Goal: Task Accomplishment & Management: Use online tool/utility

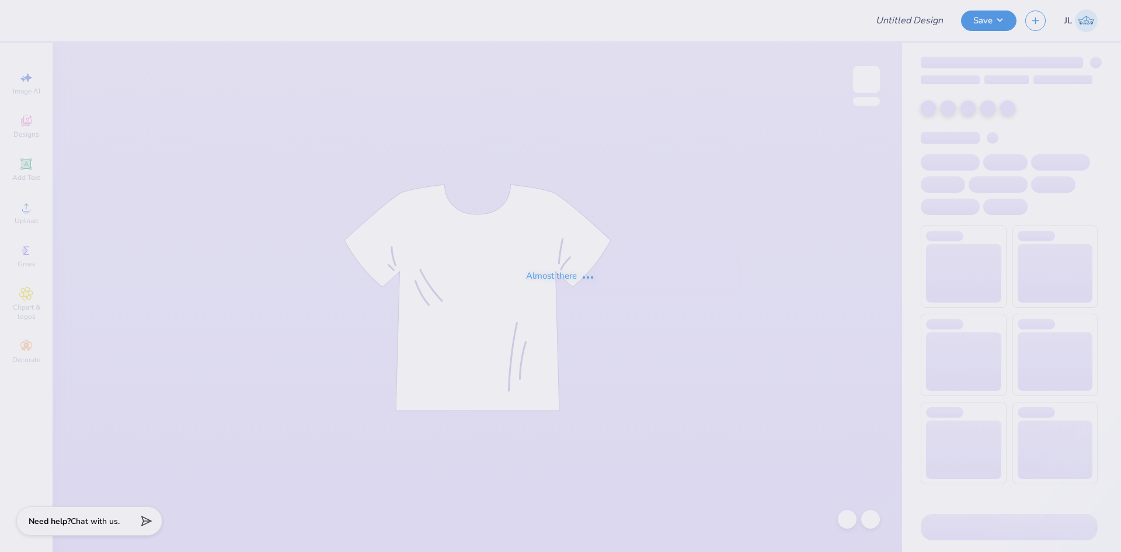
type input "Rockhurst High Retreat Tee 2025"
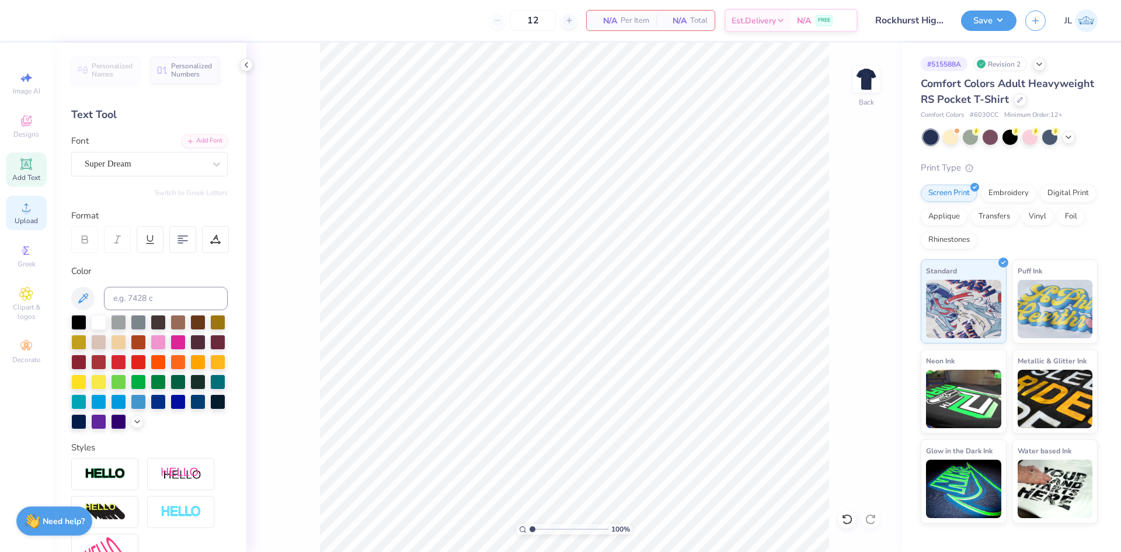
click at [33, 214] on div "Upload" at bounding box center [26, 213] width 41 height 34
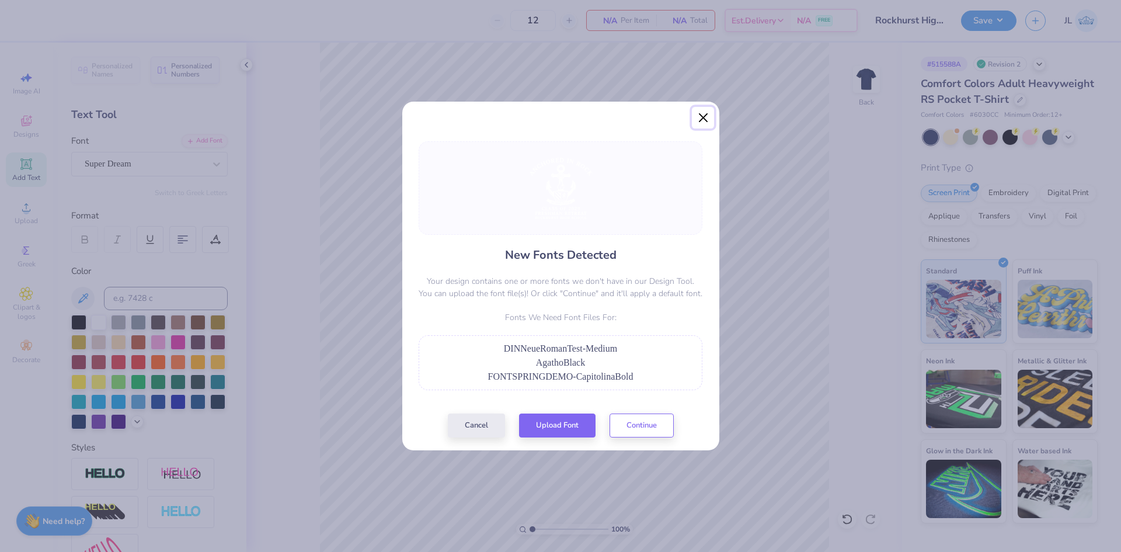
click at [700, 119] on button "Close" at bounding box center [703, 118] width 22 height 22
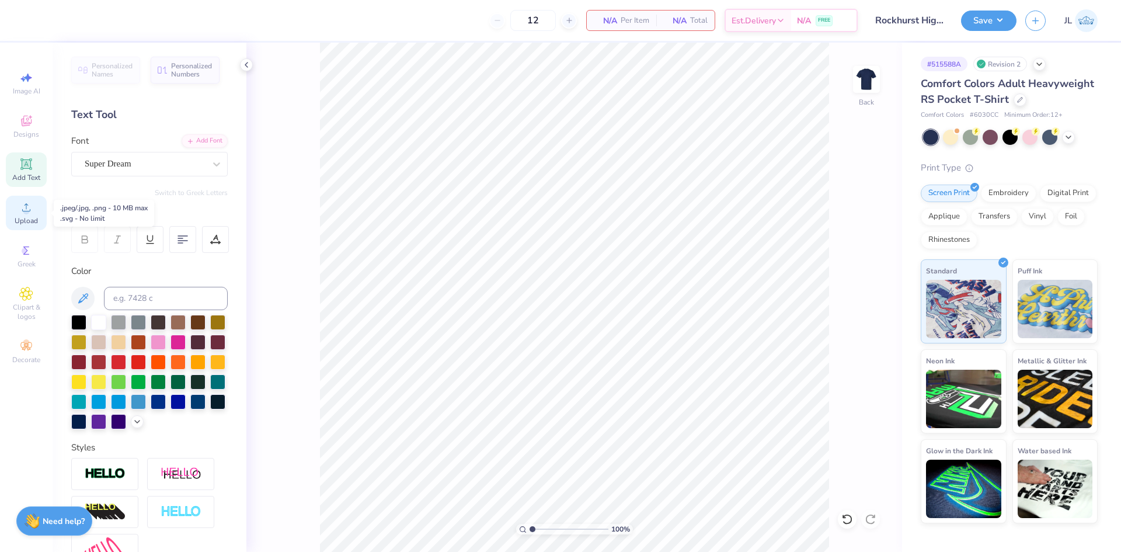
click at [26, 207] on icon at bounding box center [26, 207] width 14 height 14
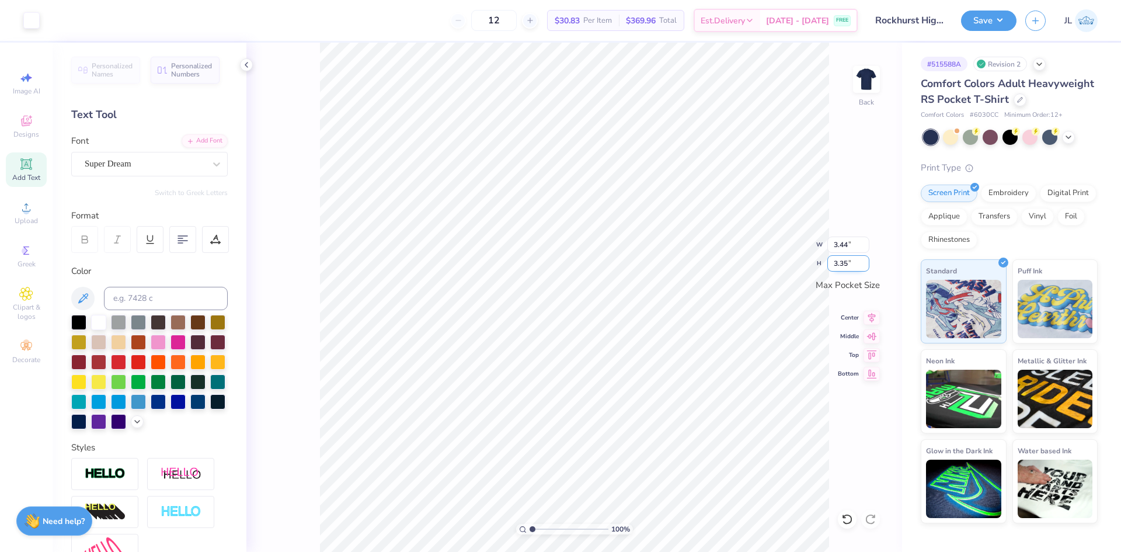
click at [840, 263] on input "3.35" at bounding box center [848, 263] width 42 height 16
type input "3.5"
type input "3.50"
type input "3.41"
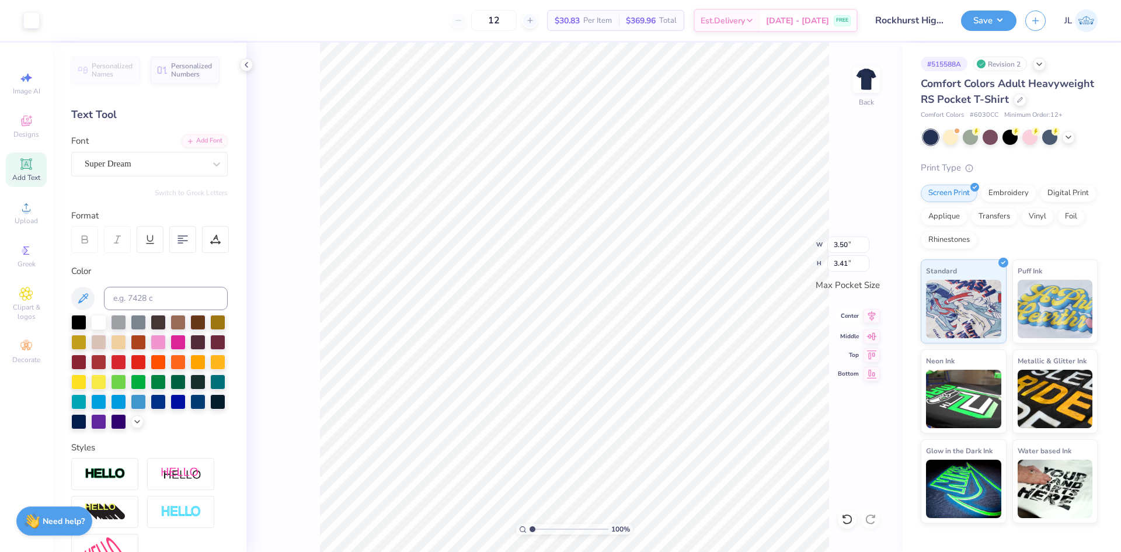
click at [871, 316] on icon at bounding box center [872, 316] width 8 height 10
drag, startPoint x: 532, startPoint y: 530, endPoint x: 542, endPoint y: 530, distance: 10.5
click at [542, 530] on input "range" at bounding box center [568, 529] width 79 height 11
drag, startPoint x: 543, startPoint y: 530, endPoint x: 526, endPoint y: 529, distance: 16.4
click at [529, 529] on input "range" at bounding box center [568, 529] width 79 height 11
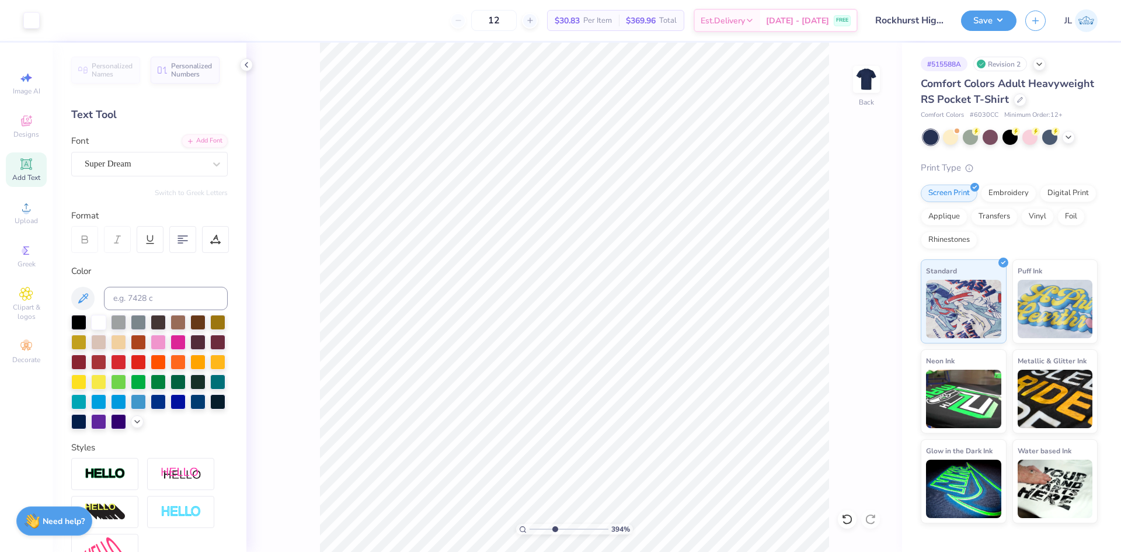
drag, startPoint x: 533, startPoint y: 527, endPoint x: 553, endPoint y: 524, distance: 20.7
click at [554, 526] on input "range" at bounding box center [568, 529] width 79 height 11
drag, startPoint x: 553, startPoint y: 531, endPoint x: 543, endPoint y: 532, distance: 10.0
click at [543, 532] on input "range" at bounding box center [568, 529] width 79 height 11
drag, startPoint x: 513, startPoint y: 519, endPoint x: 450, endPoint y: 506, distance: 64.4
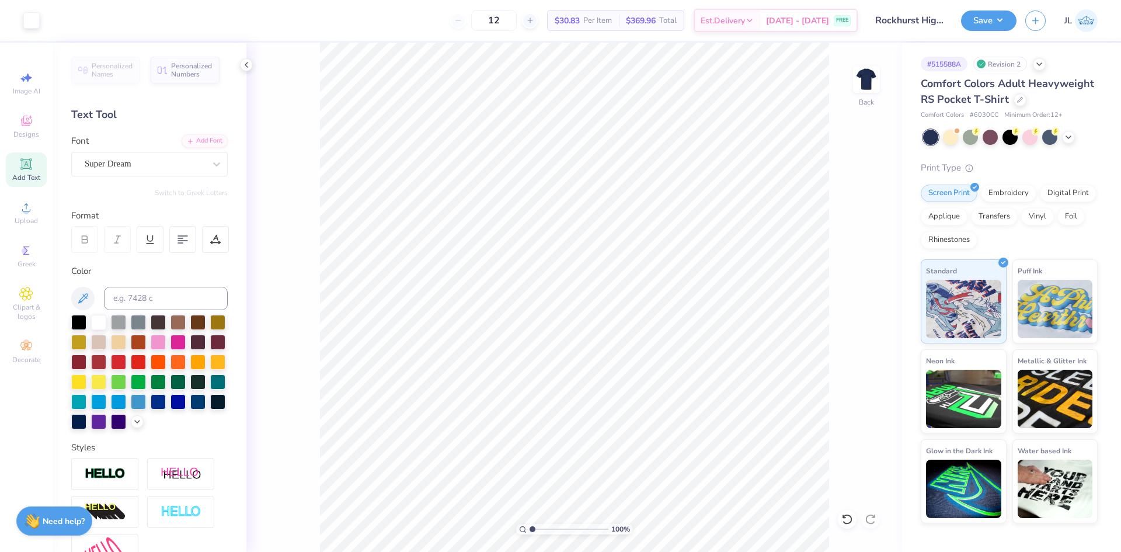
type input "1"
click at [529, 524] on input "range" at bounding box center [568, 529] width 79 height 11
click at [249, 64] on icon at bounding box center [246, 64] width 9 height 9
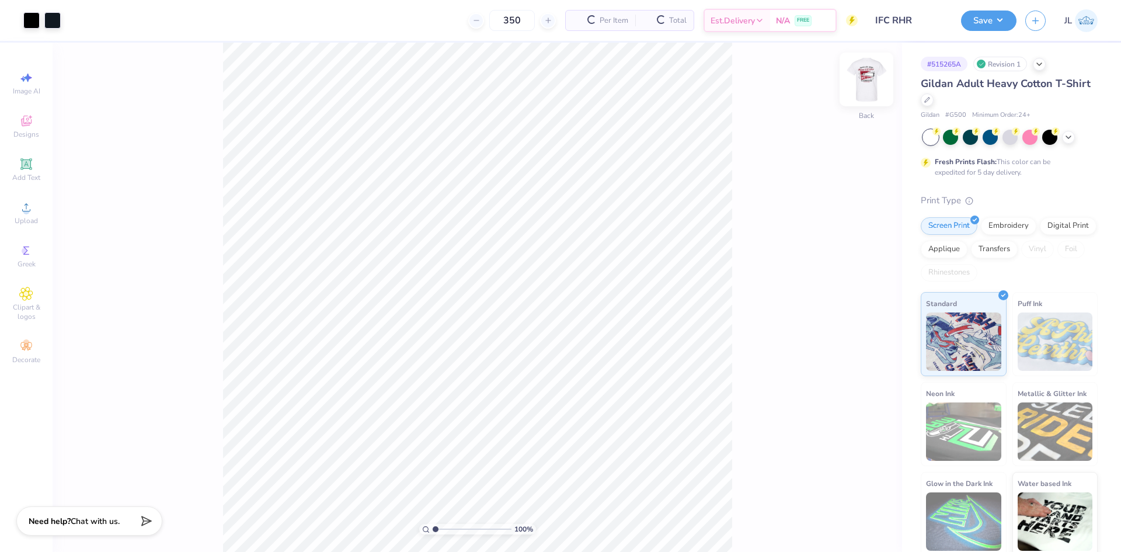
click at [876, 79] on img at bounding box center [866, 79] width 47 height 47
type input "10.95"
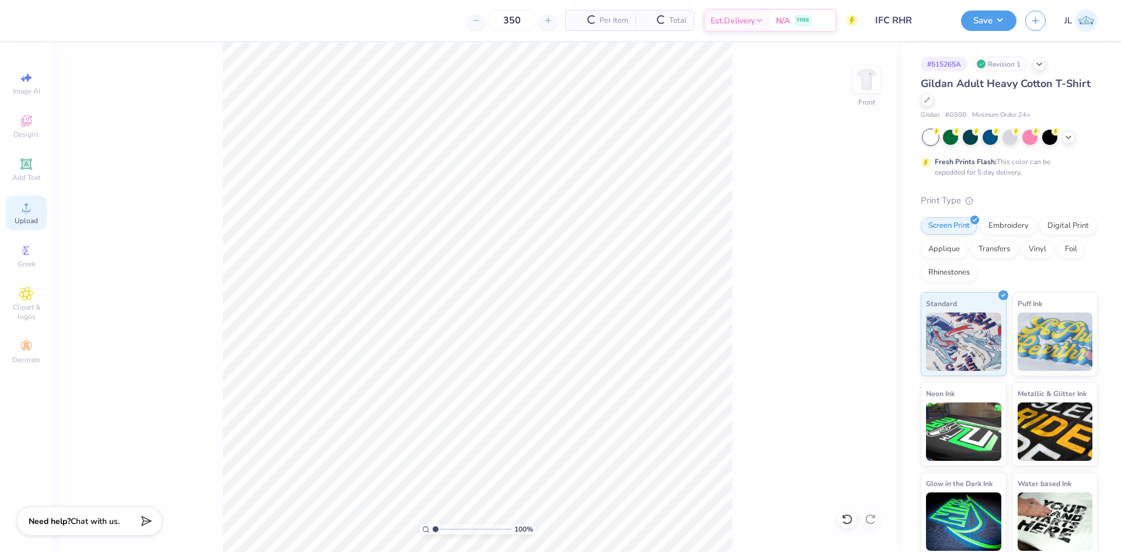
click at [28, 217] on span "Upload" at bounding box center [26, 220] width 23 height 9
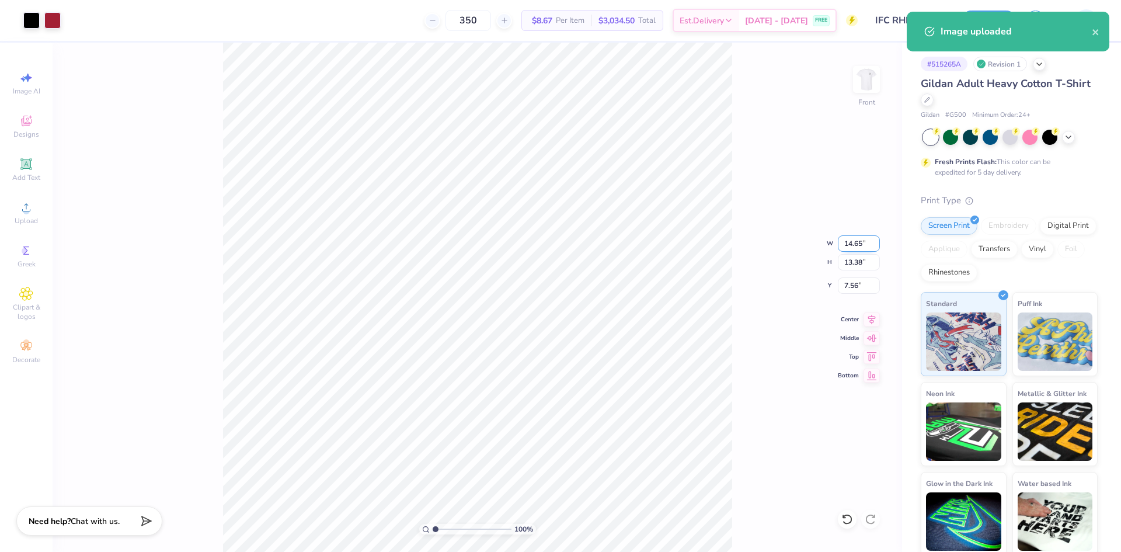
click at [847, 249] on input "14.65" at bounding box center [859, 243] width 42 height 16
type input "10.00"
type input "9.13"
type input "9.68"
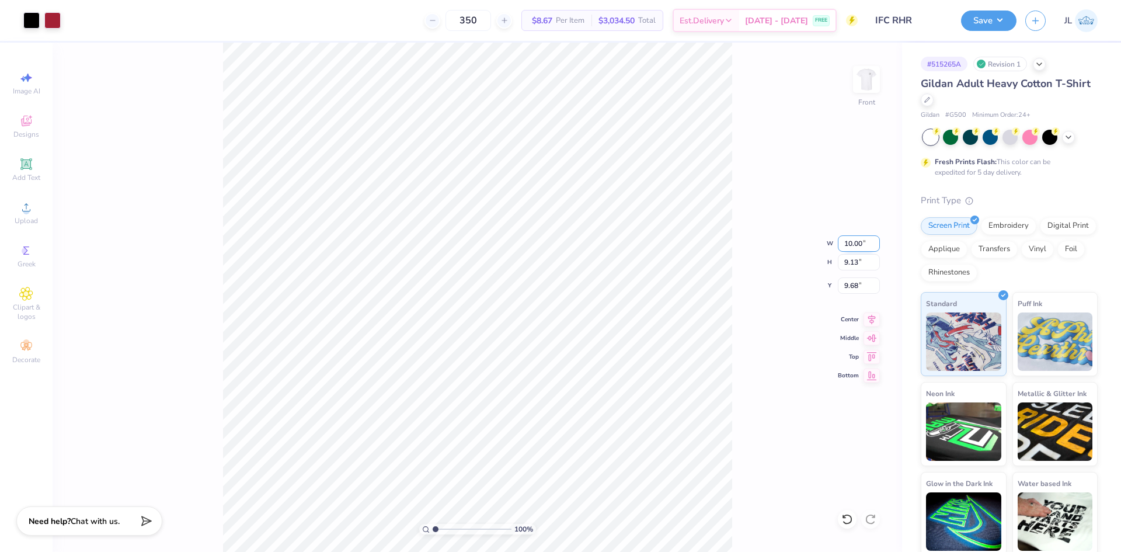
click at [851, 245] on input "10.00" at bounding box center [859, 243] width 42 height 16
type input "12.00"
type input "10.96"
click at [854, 284] on input "8.77" at bounding box center [859, 285] width 42 height 16
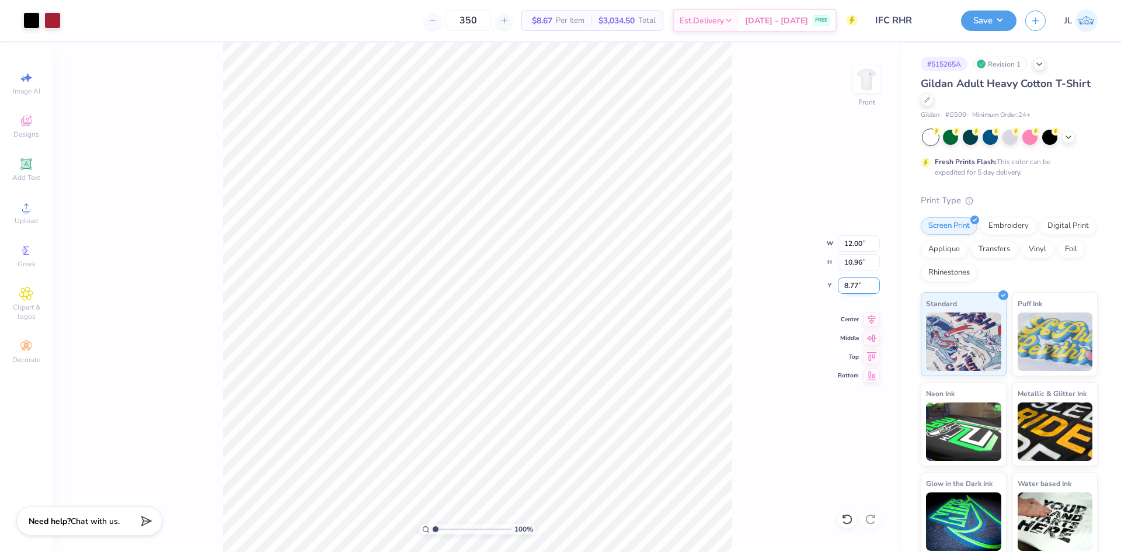
click at [854, 284] on input "8.77" at bounding box center [859, 285] width 42 height 16
type input "3.00"
click at [769, 268] on div "100 % Front W 12.00 12.00 " H 10.96 10.96 " Y 3.00 3.00 " Center Middle Top Bot…" at bounding box center [477, 297] width 849 height 509
click at [872, 76] on img at bounding box center [866, 79] width 47 height 47
click at [25, 200] on icon at bounding box center [26, 207] width 14 height 14
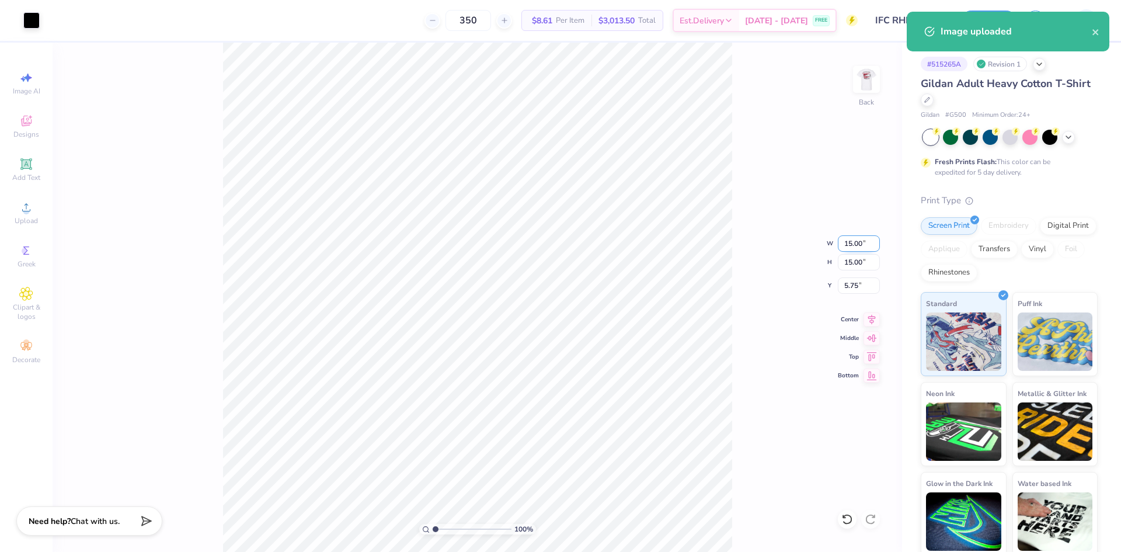
click at [851, 247] on input "15.00" at bounding box center [859, 243] width 42 height 16
click at [850, 247] on input "15.00" at bounding box center [859, 243] width 42 height 16
type input "4.00"
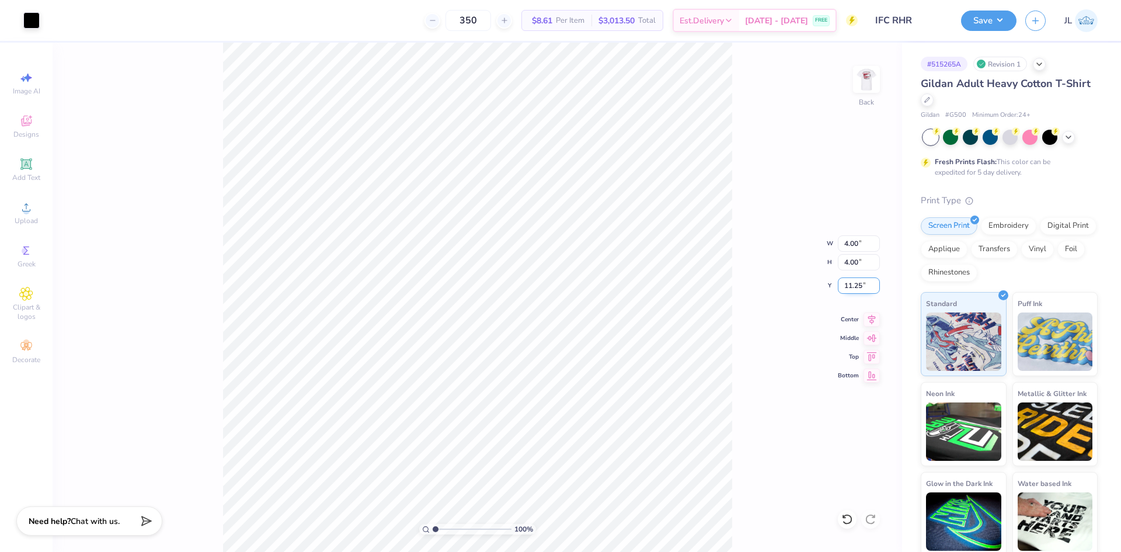
click at [851, 282] on input "11.25" at bounding box center [859, 285] width 42 height 16
type input "3.00"
click at [854, 249] on input "4.00" at bounding box center [859, 243] width 42 height 16
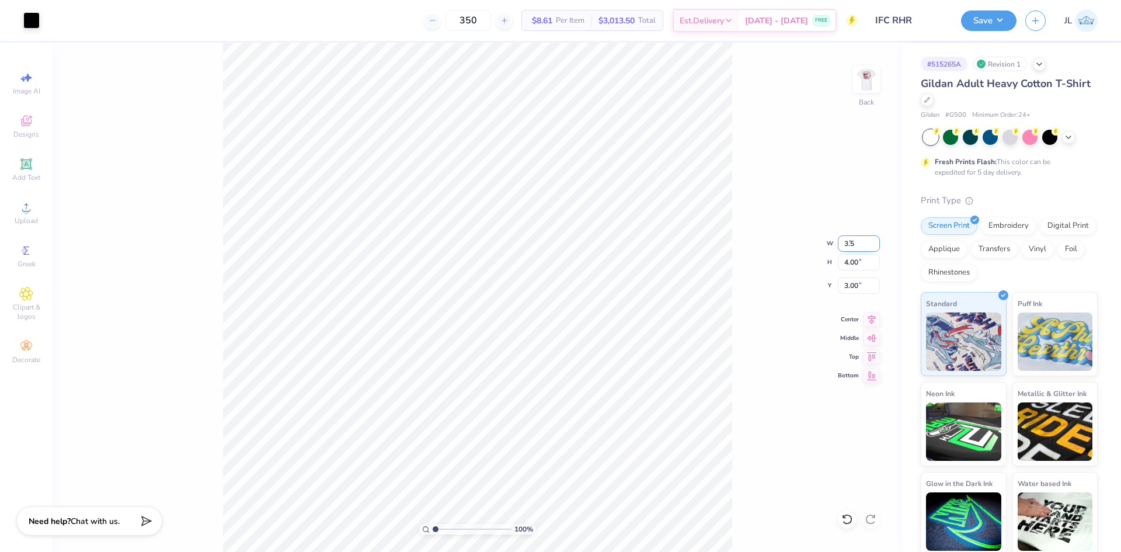
type input "3.50"
type input "3.25"
click at [852, 288] on input "3.00" at bounding box center [859, 285] width 42 height 16
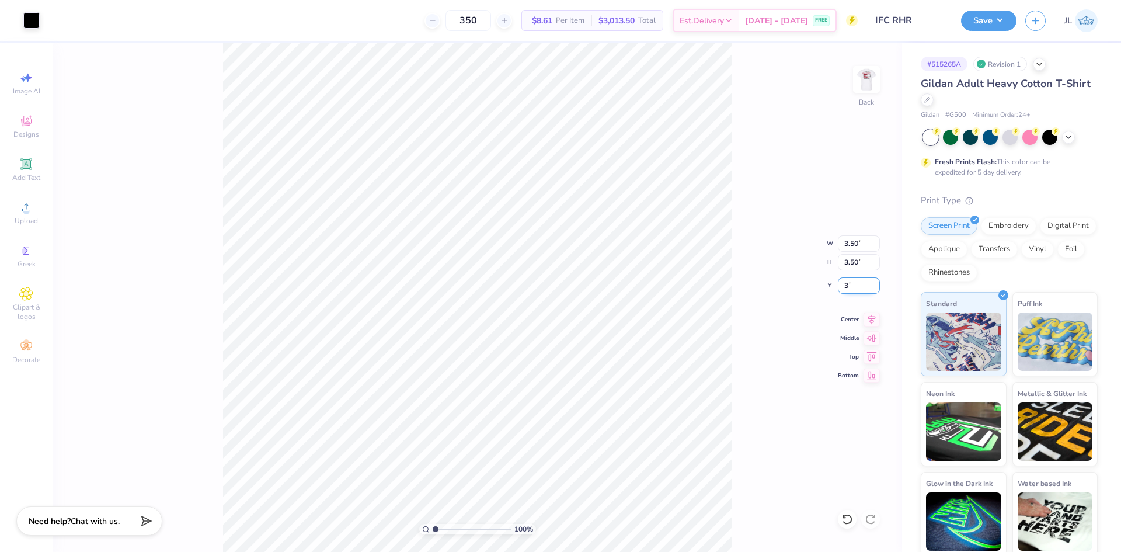
type input "3"
click at [740, 287] on div "100 % Back W 3.50 3.50 " H 3.50 3.50 " Y 3 3 " Center Middle Top Bottom" at bounding box center [477, 297] width 849 height 509
click at [880, 90] on img at bounding box center [866, 79] width 47 height 47
click at [1003, 12] on button "Save" at bounding box center [988, 19] width 55 height 20
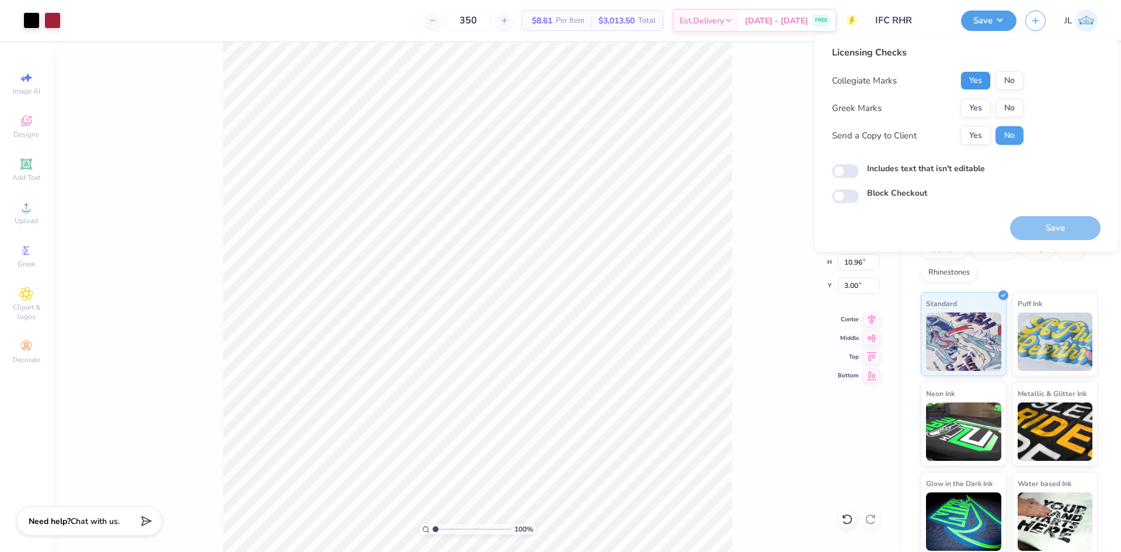
click at [982, 82] on button "Yes" at bounding box center [975, 80] width 30 height 19
click at [979, 103] on button "Yes" at bounding box center [975, 108] width 30 height 19
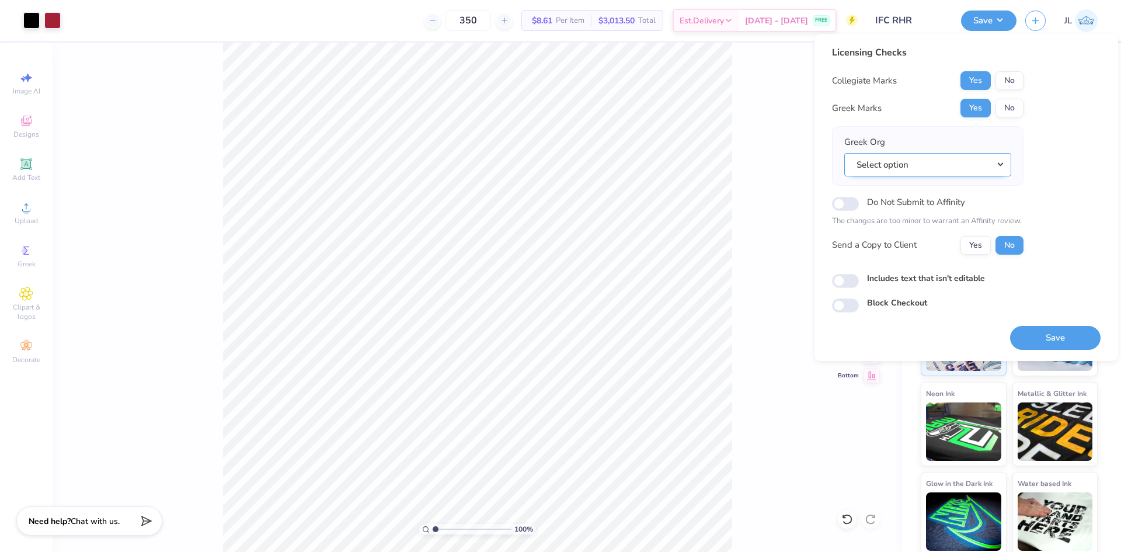
click at [863, 165] on button "Select option" at bounding box center [927, 165] width 167 height 24
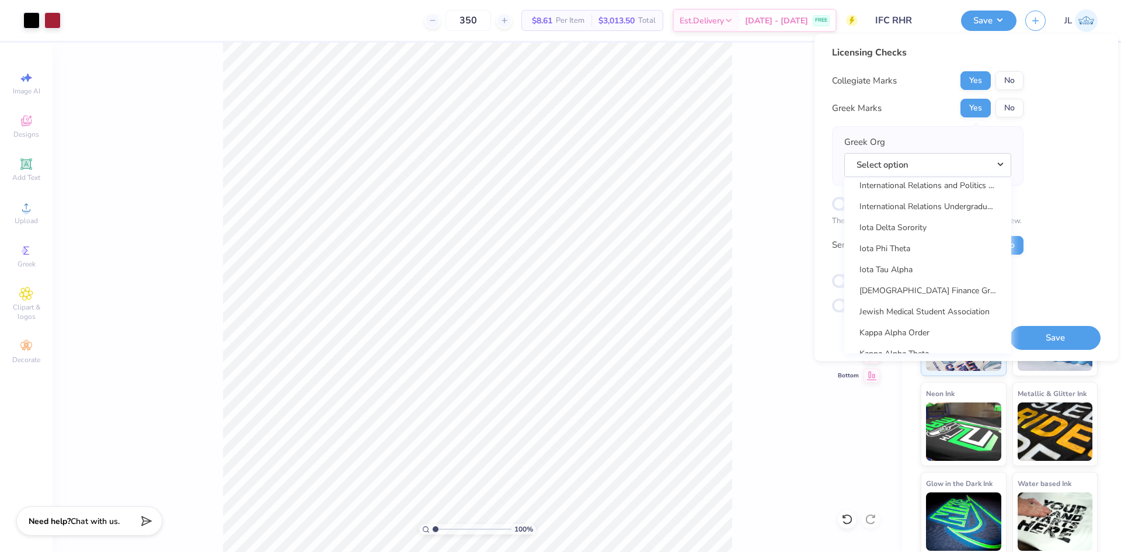
scroll to position [4027, 0]
click at [1075, 193] on div "Licensing Checks Collegiate Marks Yes No Greek Marks Yes No Greek Org Select op…" at bounding box center [966, 179] width 268 height 267
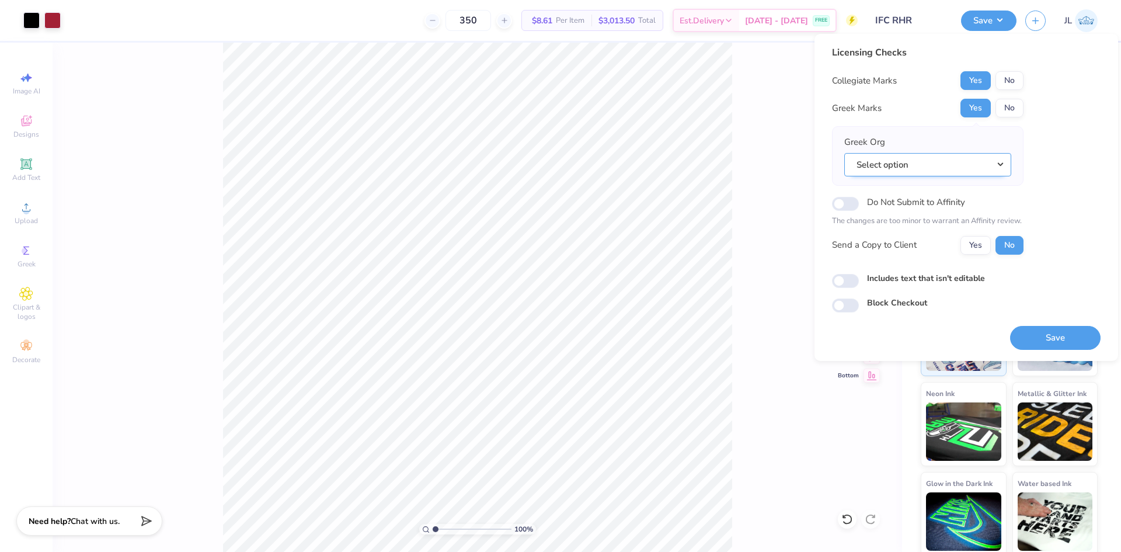
click at [902, 164] on button "Select option" at bounding box center [927, 165] width 167 height 24
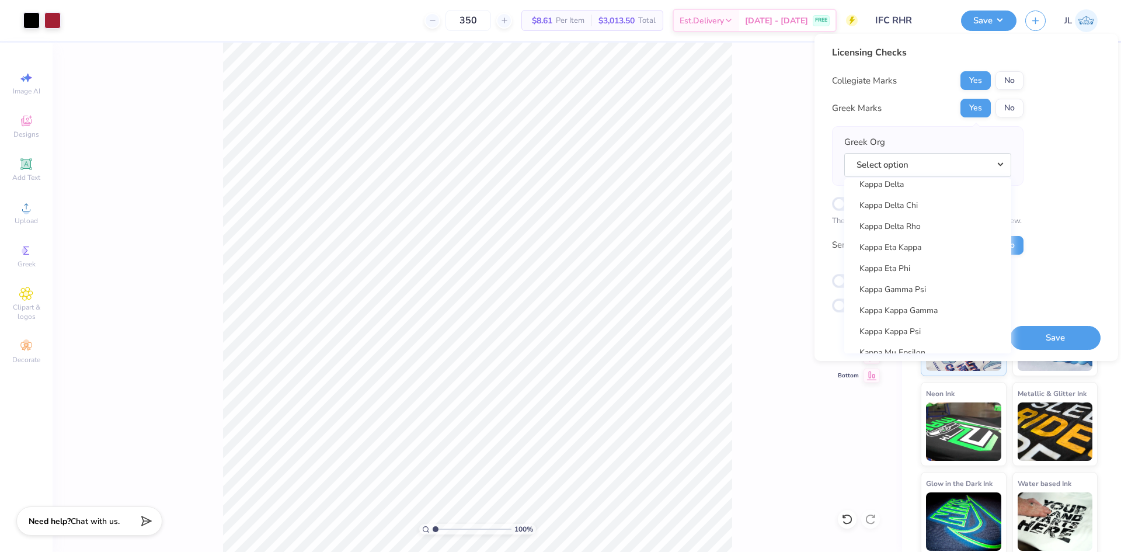
scroll to position [4261, 0]
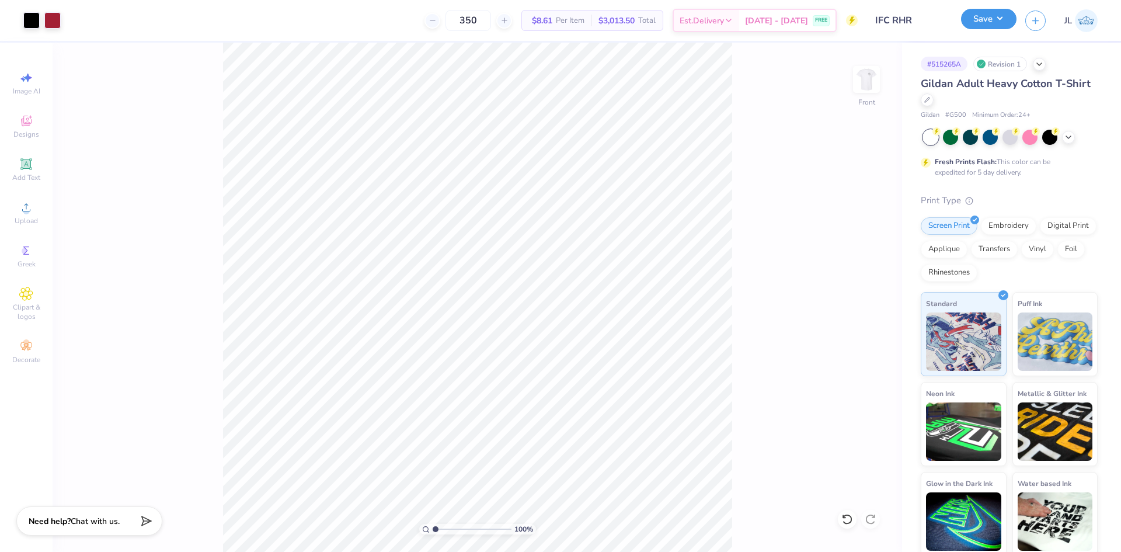
click at [1000, 19] on button "Save" at bounding box center [988, 19] width 55 height 20
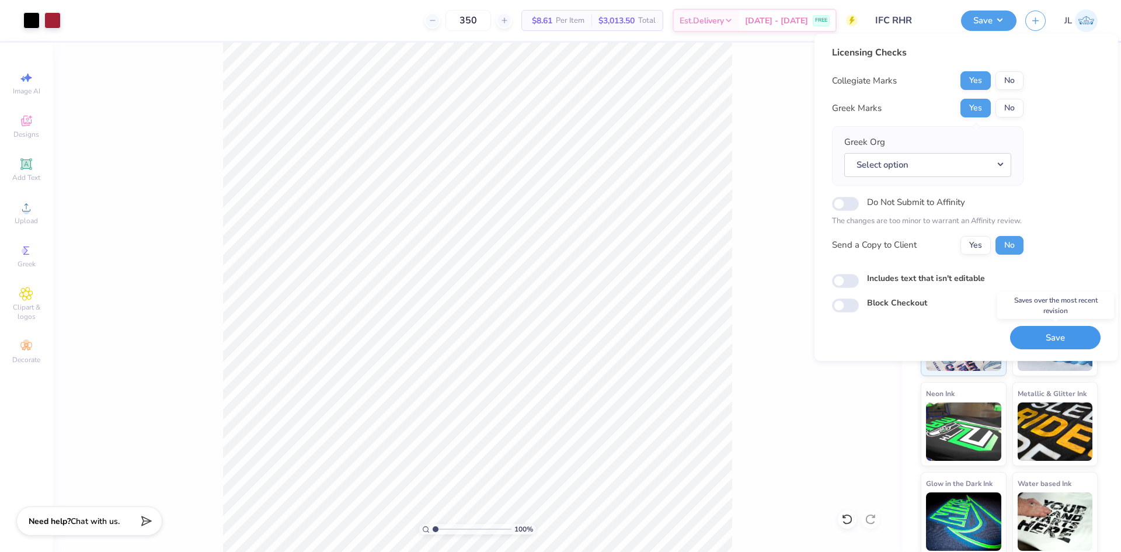
click at [1041, 330] on button "Save" at bounding box center [1055, 338] width 90 height 24
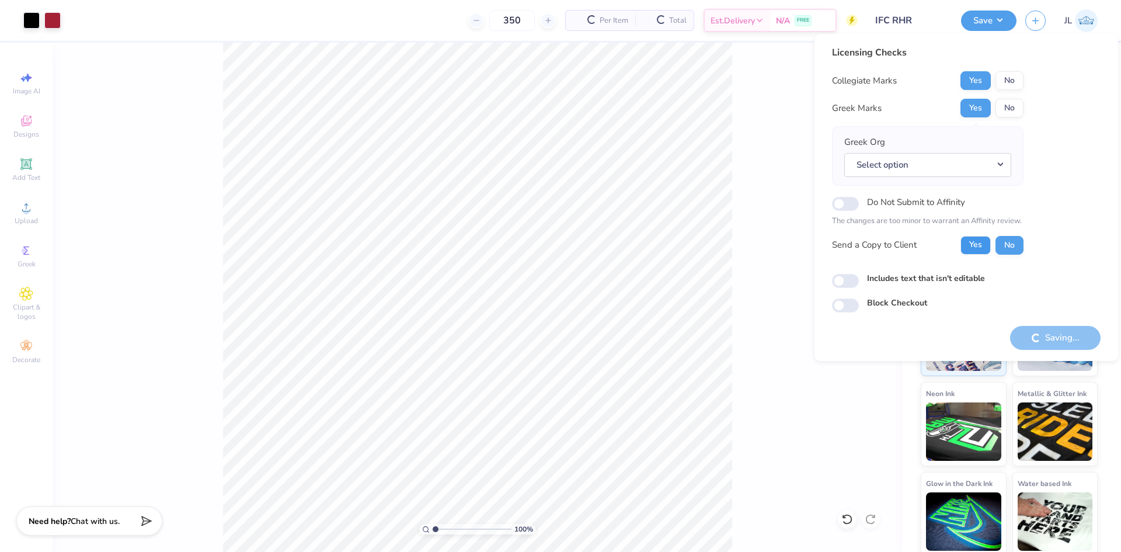
click at [976, 247] on button "Yes" at bounding box center [975, 245] width 30 height 19
click at [972, 246] on button "Yes" at bounding box center [975, 245] width 30 height 19
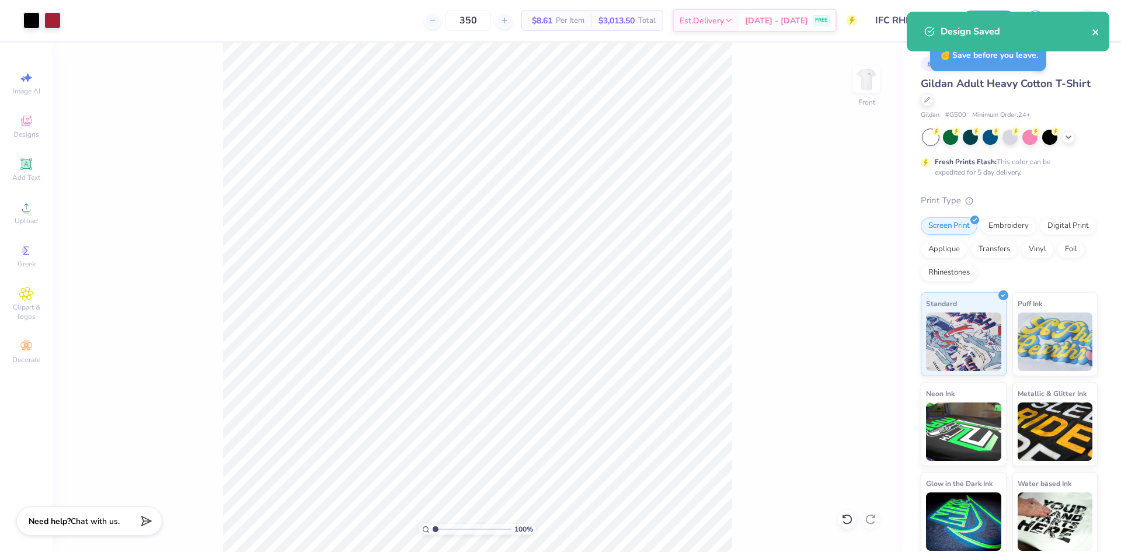
click at [1093, 30] on icon "close" at bounding box center [1095, 32] width 6 height 6
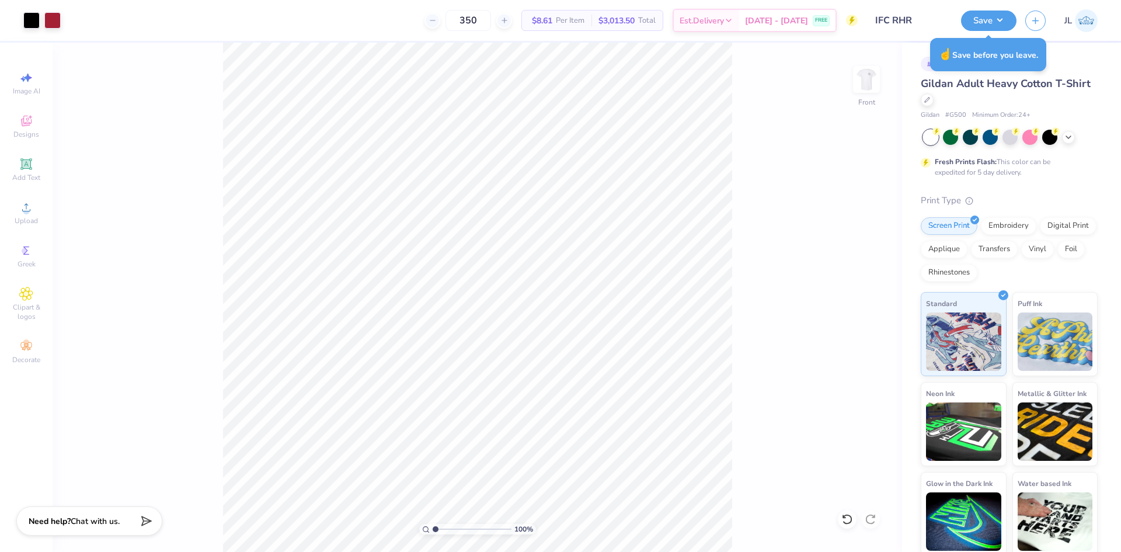
click at [1009, 14] on div "Design Saved" at bounding box center [1007, 11] width 207 height 5
click at [1001, 19] on button "Save" at bounding box center [988, 19] width 55 height 20
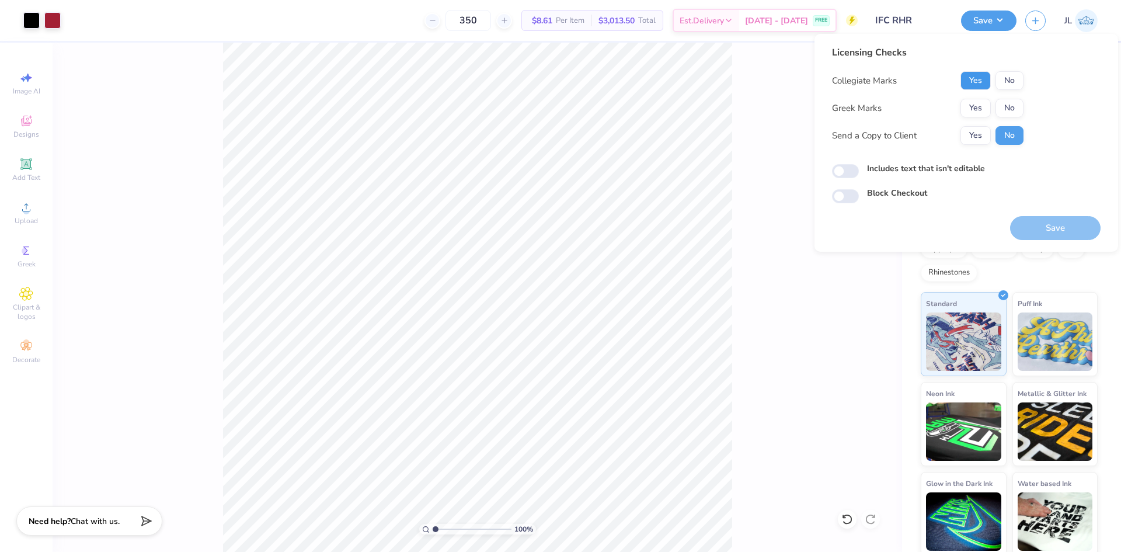
click at [977, 79] on button "Yes" at bounding box center [975, 80] width 30 height 19
click at [978, 108] on button "Yes" at bounding box center [975, 108] width 30 height 19
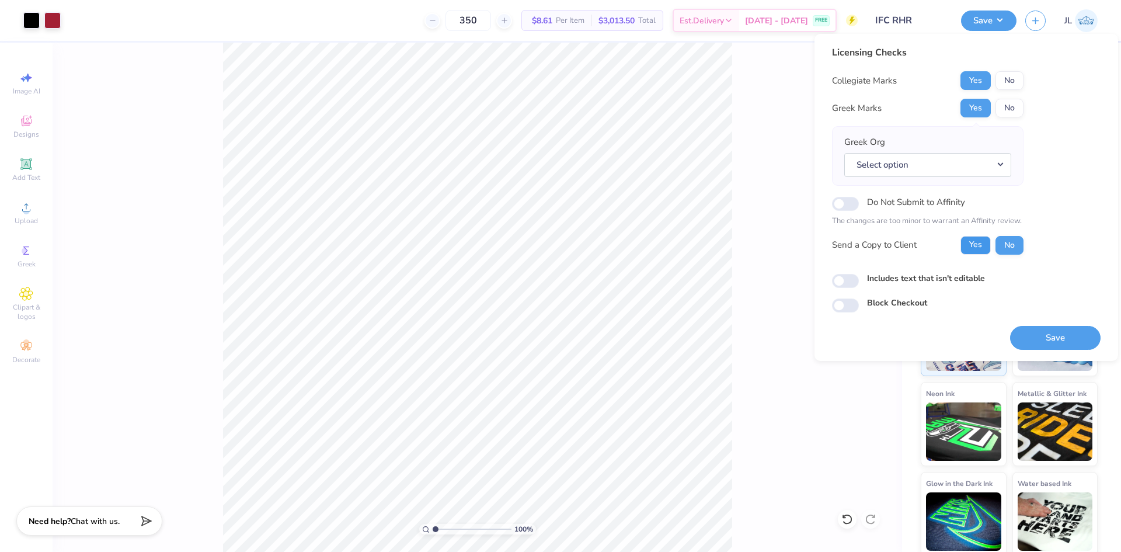
click at [976, 247] on button "Yes" at bounding box center [975, 245] width 30 height 19
click at [1049, 341] on button "Save" at bounding box center [1055, 338] width 90 height 24
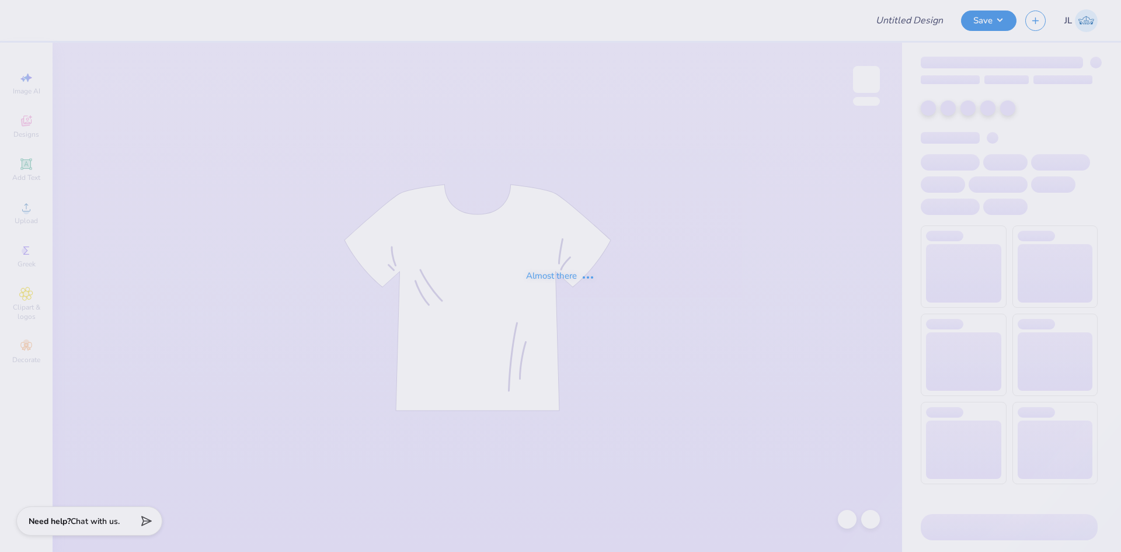
type input "Rockhurst High Retreat Tee 2025"
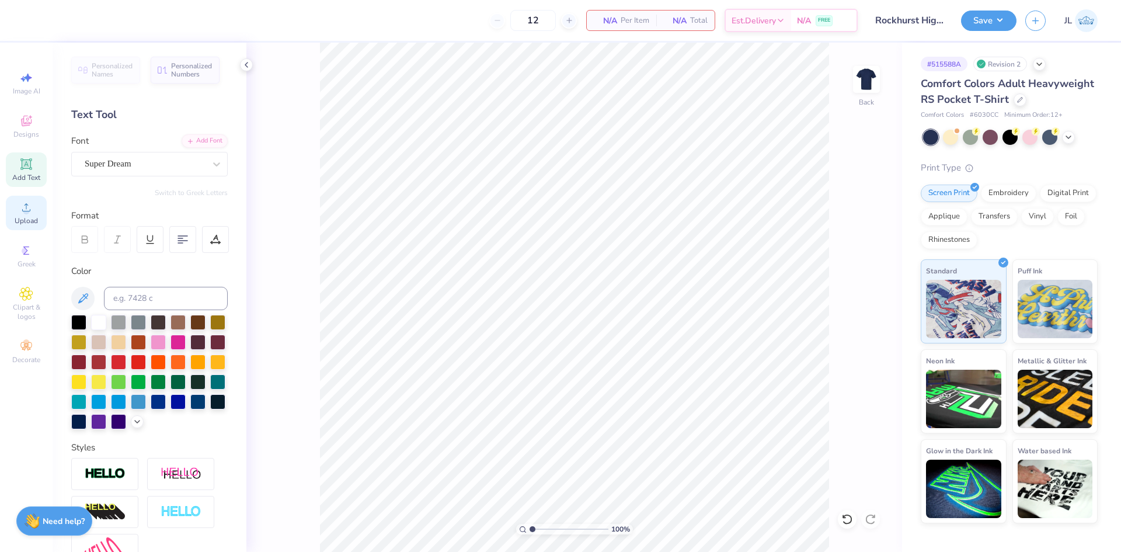
click at [26, 208] on icon at bounding box center [26, 207] width 8 height 8
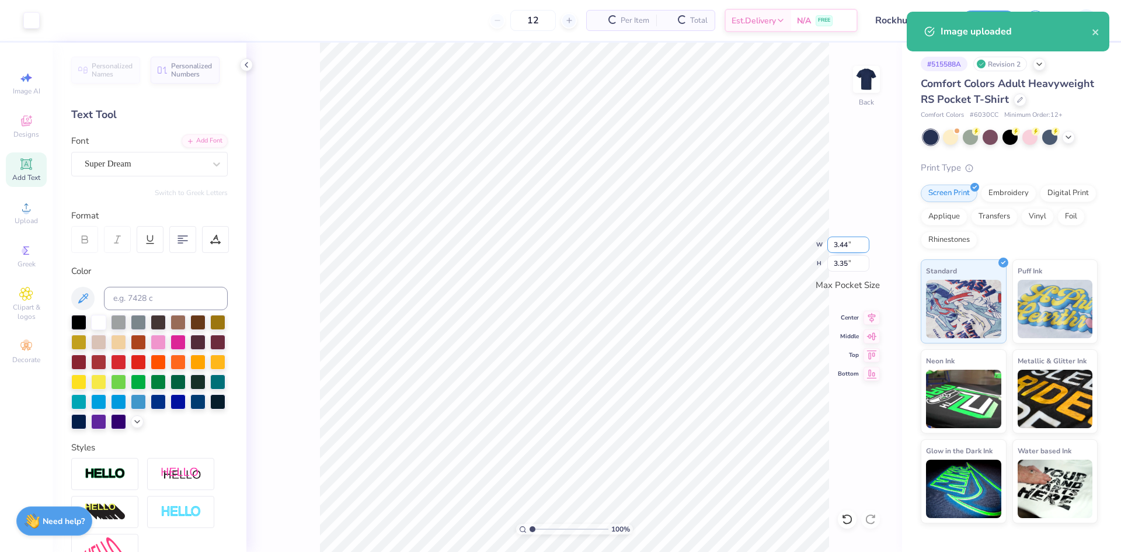
click at [839, 243] on input "3.44" at bounding box center [848, 244] width 42 height 16
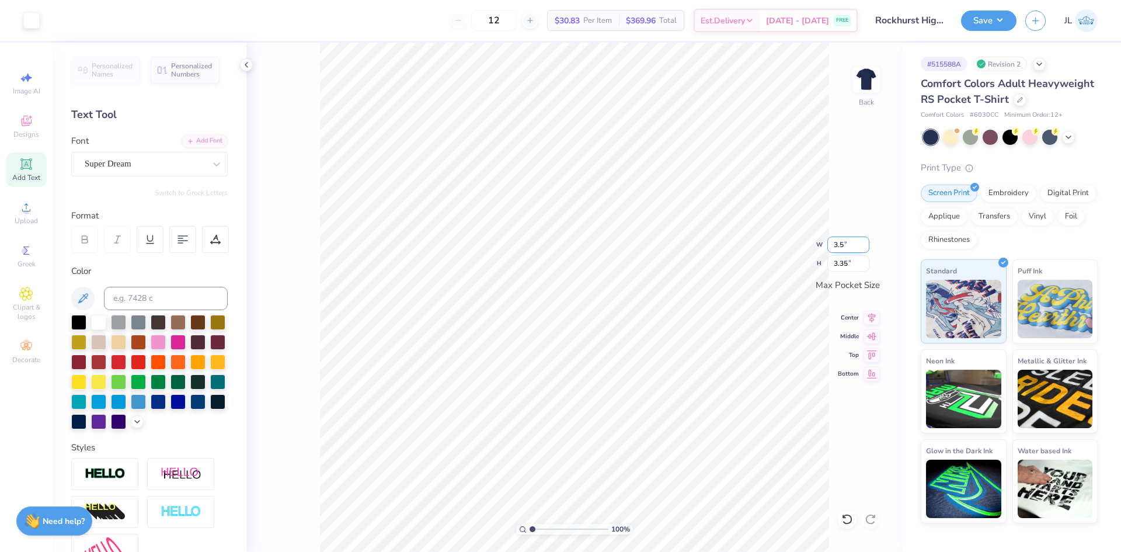
type input "3.50"
type input "3.41"
click at [243, 66] on icon at bounding box center [246, 64] width 9 height 9
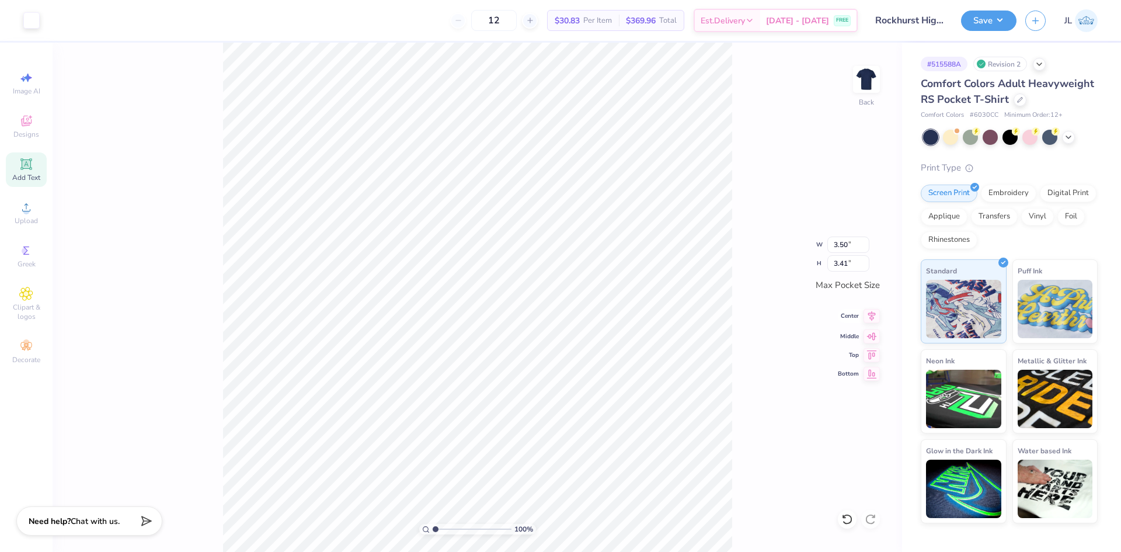
click at [868, 318] on icon at bounding box center [871, 316] width 16 height 14
click at [978, 19] on button "Save" at bounding box center [988, 19] width 55 height 20
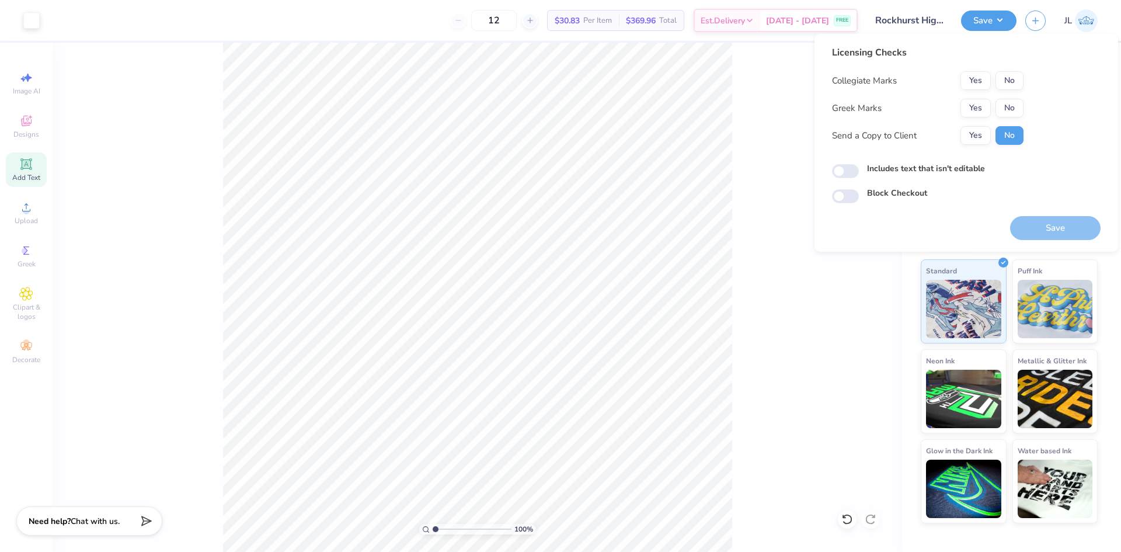
click at [1010, 90] on div "Collegiate Marks Yes No Greek Marks Yes No Send a Copy to Client Yes No" at bounding box center [927, 108] width 191 height 74
click at [1009, 109] on button "No" at bounding box center [1009, 108] width 28 height 19
click at [1007, 83] on button "No" at bounding box center [1009, 80] width 28 height 19
click at [974, 137] on button "Yes" at bounding box center [975, 135] width 30 height 19
click at [1048, 226] on button "Save" at bounding box center [1055, 228] width 90 height 24
